Goal: Book appointment/travel/reservation

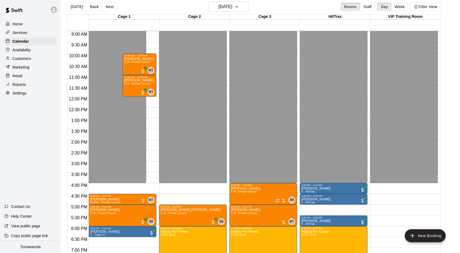
scroll to position [202, 0]
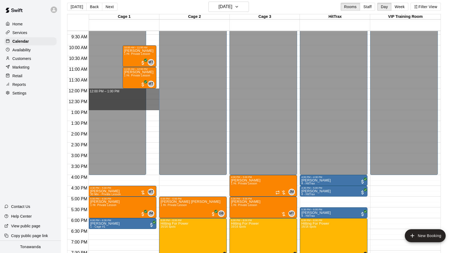
drag, startPoint x: 150, startPoint y: 90, endPoint x: 150, endPoint y: 106, distance: 16.2
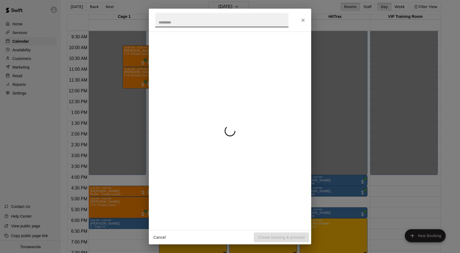
scroll to position [202, 0]
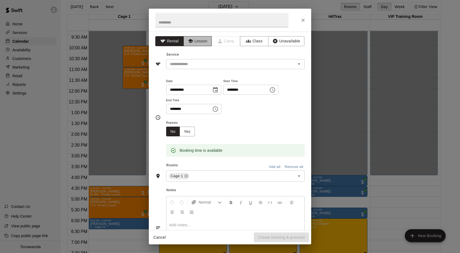
click at [194, 40] on button "Lesson" at bounding box center [197, 41] width 28 height 10
click at [191, 67] on div "​" at bounding box center [235, 64] width 138 height 10
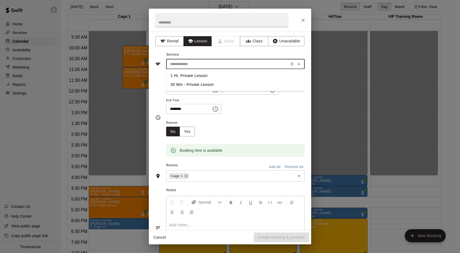
click at [183, 77] on li "1 Hr. Private Lesson" at bounding box center [235, 75] width 138 height 9
type input "**********"
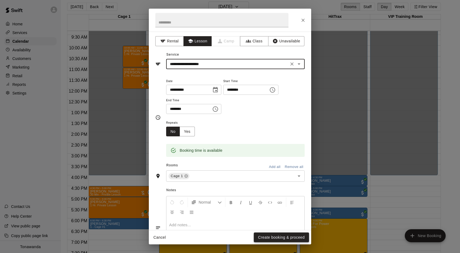
click at [274, 236] on button "Create booking & proceed" at bounding box center [281, 238] width 55 height 10
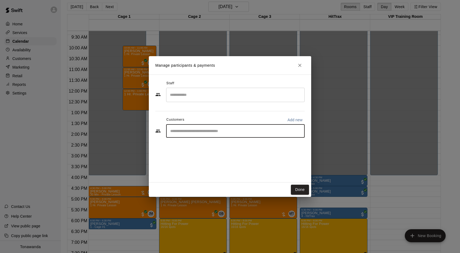
click at [182, 133] on input "Start typing to search customers..." at bounding box center [235, 130] width 134 height 5
type input "******"
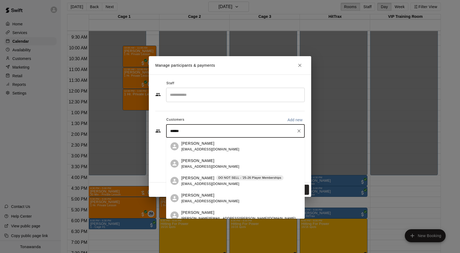
click at [191, 210] on p "[PERSON_NAME]" at bounding box center [197, 213] width 33 height 6
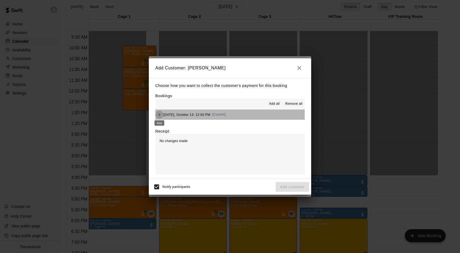
click at [156, 114] on button "Add" at bounding box center [159, 115] width 8 height 8
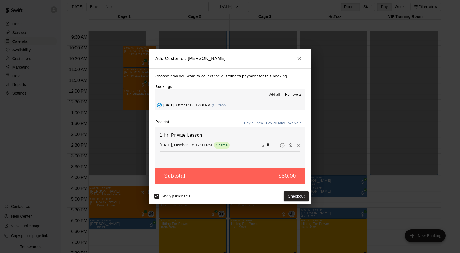
click at [276, 124] on button "Pay all later" at bounding box center [276, 123] width 22 height 8
click at [296, 123] on button "Waive all" at bounding box center [296, 123] width 18 height 8
type input "*"
click at [283, 197] on button "Add customer" at bounding box center [292, 197] width 33 height 10
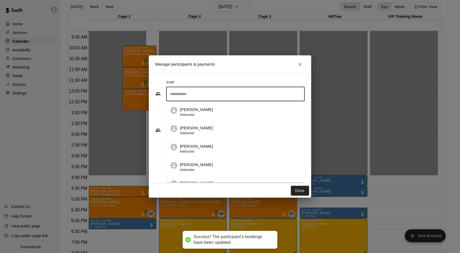
click at [182, 95] on input "Search staff" at bounding box center [235, 94] width 134 height 9
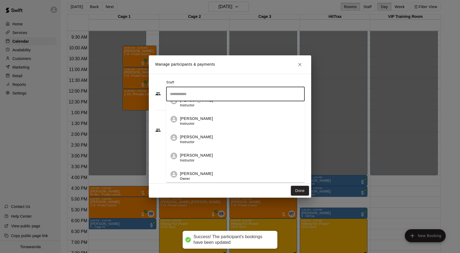
scroll to position [84, 0]
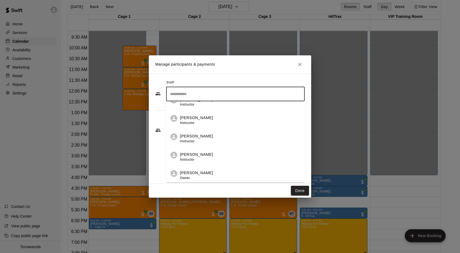
click at [185, 123] on span "Instructor" at bounding box center [187, 123] width 15 height 4
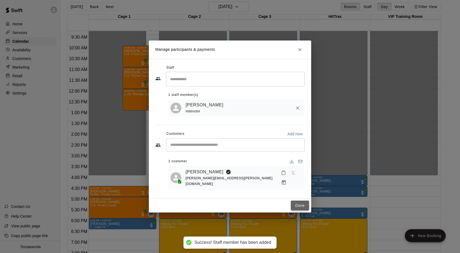
click at [299, 202] on button "Done" at bounding box center [300, 206] width 18 height 10
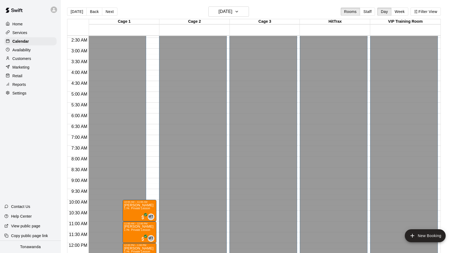
scroll to position [0, 0]
